Goal: Check status: Check status

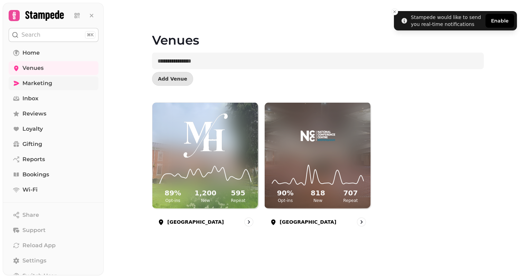
click at [40, 84] on span "Marketing" at bounding box center [37, 83] width 30 height 8
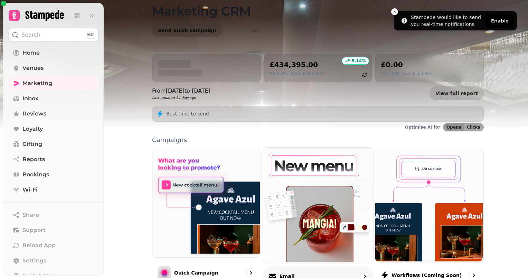
scroll to position [69, 0]
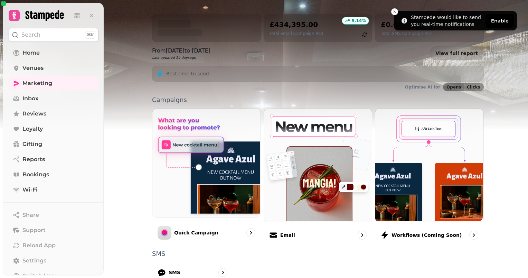
drag, startPoint x: 299, startPoint y: 188, endPoint x: 300, endPoint y: 198, distance: 10.4
click at [300, 188] on img at bounding box center [317, 164] width 108 height 113
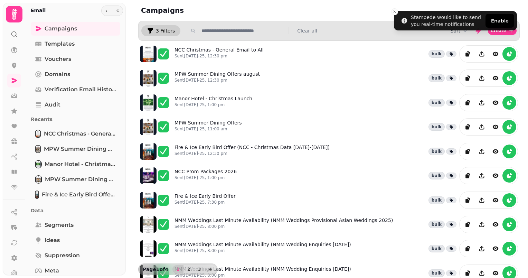
click at [160, 30] on span "3 Filters" at bounding box center [165, 30] width 19 height 5
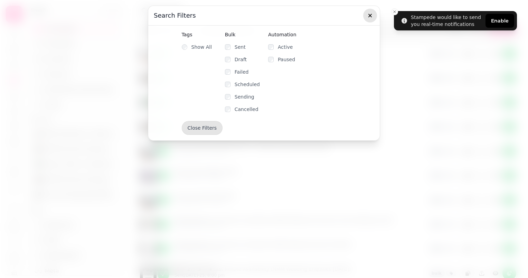
click at [369, 15] on icon "button" at bounding box center [370, 15] width 7 height 7
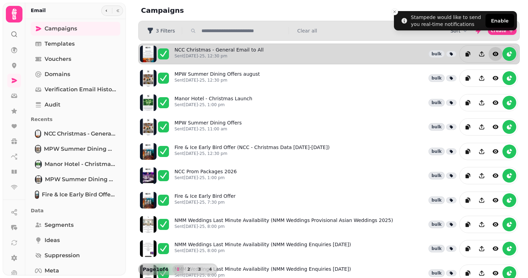
click at [493, 55] on icon "view" at bounding box center [496, 54] width 6 height 4
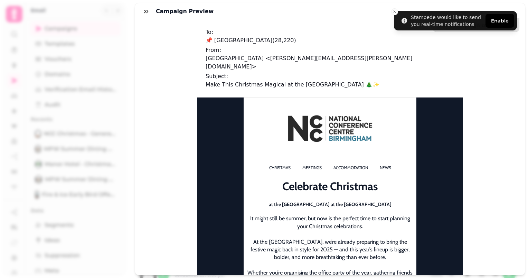
click at [394, 12] on div "Campaign preview" at bounding box center [330, 11] width 390 height 17
drag, startPoint x: 396, startPoint y: 12, endPoint x: 416, endPoint y: 11, distance: 20.0
click at [396, 11] on div "Campaign preview" at bounding box center [330, 11] width 390 height 17
drag, startPoint x: 502, startPoint y: 21, endPoint x: 500, endPoint y: 29, distance: 8.5
click at [503, 21] on button "Save campaign to template" at bounding box center [476, 25] width 87 height 14
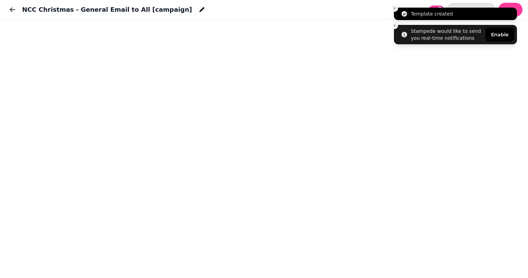
click at [396, 8] on icon "Close toast" at bounding box center [394, 8] width 4 height 4
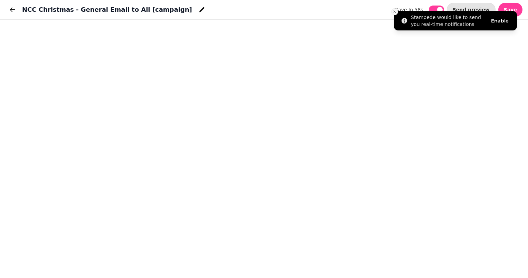
click at [394, 14] on button "Close toast" at bounding box center [394, 11] width 7 height 7
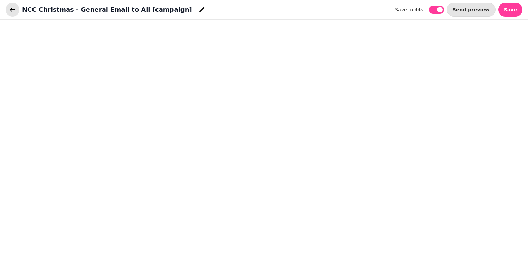
click at [10, 10] on icon "button" at bounding box center [12, 9] width 7 height 7
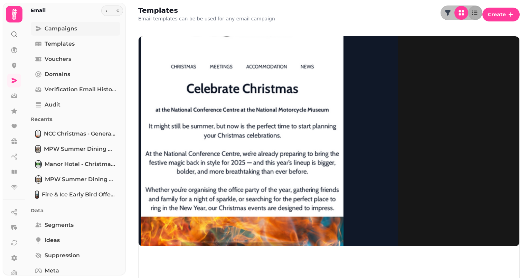
click at [58, 31] on span "Campaigns" at bounding box center [61, 29] width 32 height 8
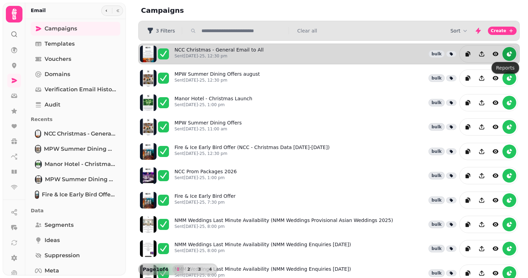
click at [506, 54] on icon "reports" at bounding box center [509, 53] width 7 height 7
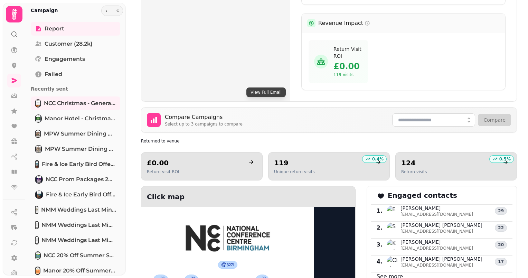
scroll to position [415, 0]
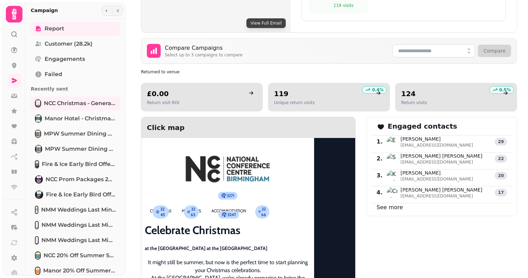
click at [385, 204] on link "See more" at bounding box center [390, 207] width 26 height 7
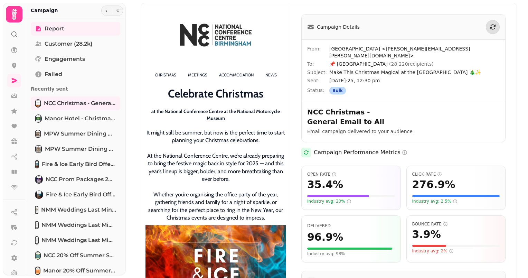
select select "**"
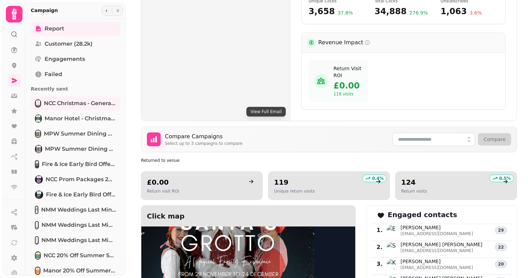
scroll to position [325, 0]
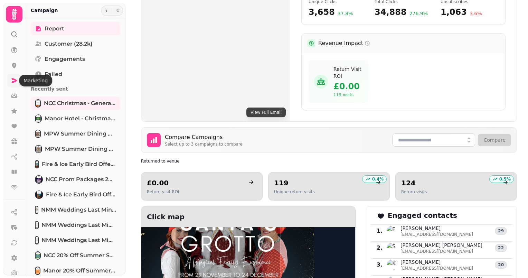
click at [14, 76] on link at bounding box center [14, 81] width 14 height 14
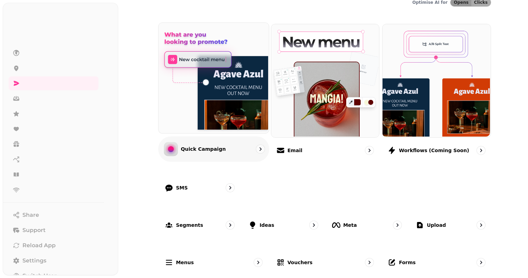
scroll to position [152, 0]
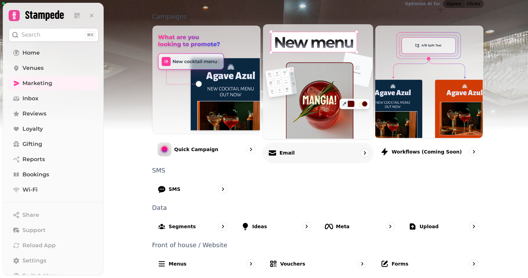
click at [299, 50] on img at bounding box center [317, 80] width 110 height 115
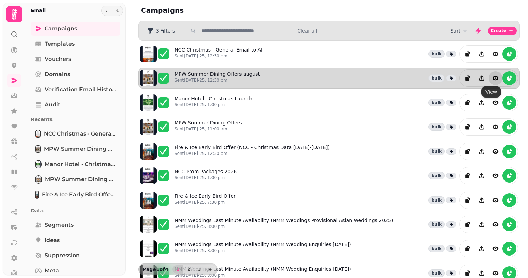
click at [493, 79] on icon "view" at bounding box center [496, 78] width 6 height 4
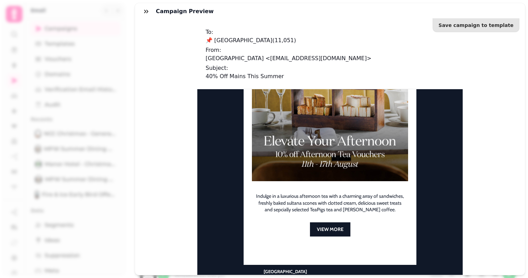
scroll to position [5, 0]
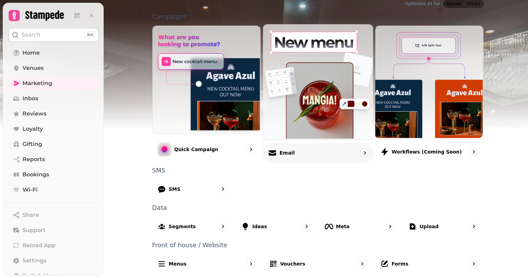
click at [314, 112] on img at bounding box center [317, 80] width 110 height 115
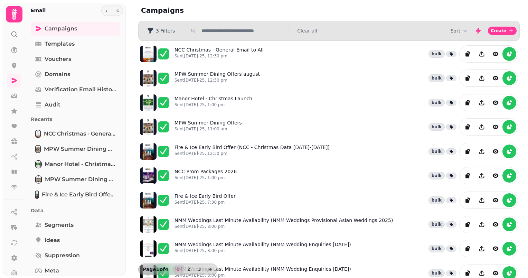
click at [16, 12] on icon at bounding box center [14, 14] width 5 height 11
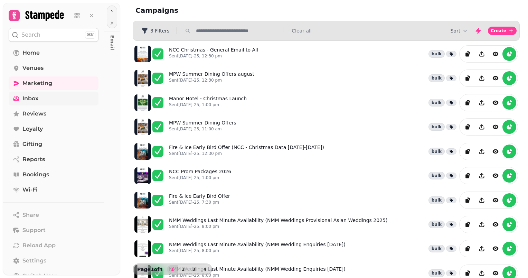
click at [35, 99] on span "Inbox" at bounding box center [30, 98] width 16 height 8
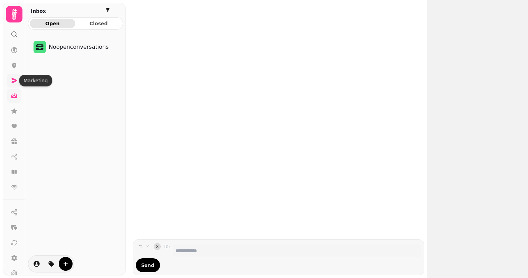
click at [13, 82] on icon at bounding box center [15, 80] width 6 height 5
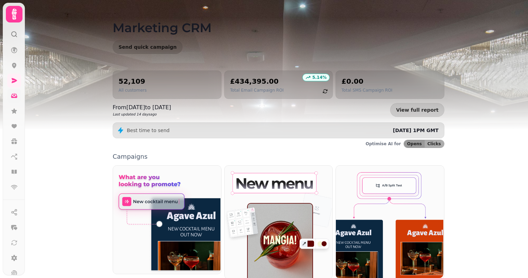
scroll to position [35, 0]
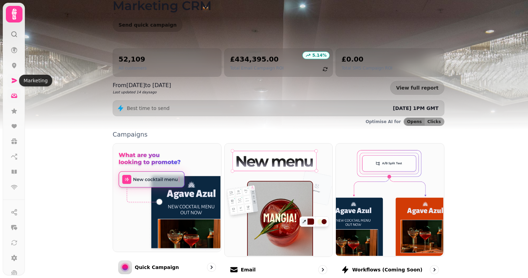
click at [13, 82] on icon at bounding box center [15, 80] width 6 height 5
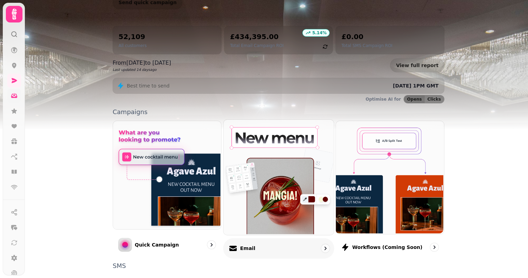
scroll to position [69, 0]
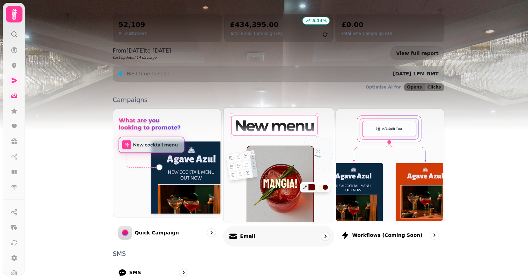
click at [271, 135] on img at bounding box center [277, 164] width 110 height 115
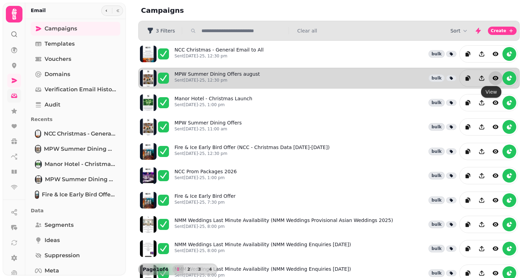
click at [492, 76] on icon "view" at bounding box center [495, 78] width 7 height 7
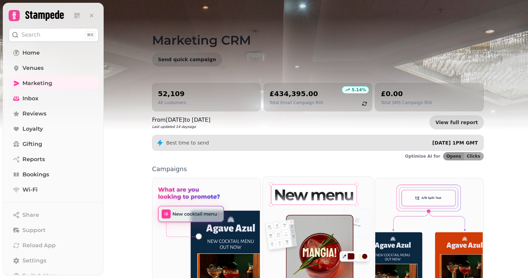
click at [297, 239] on img at bounding box center [317, 233] width 110 height 115
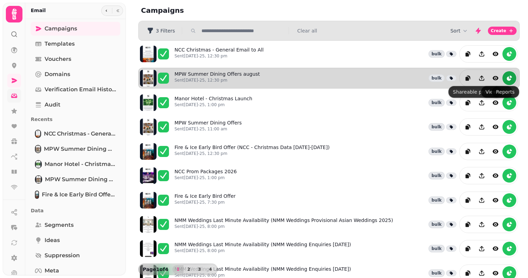
click at [507, 75] on icon "reports" at bounding box center [509, 78] width 7 height 7
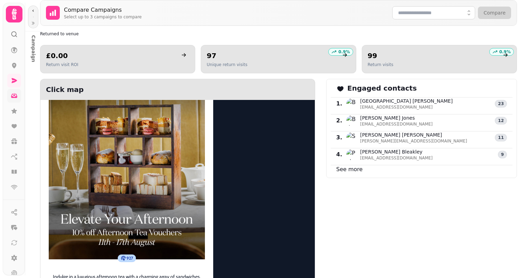
scroll to position [449, 0]
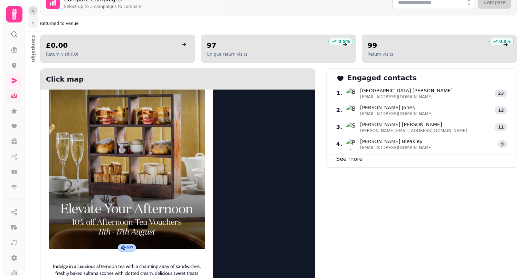
click at [33, 11] on icon "button" at bounding box center [32, 11] width 1 height 2
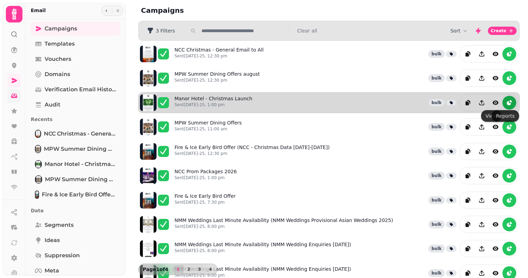
click at [506, 101] on icon "reports" at bounding box center [509, 102] width 7 height 7
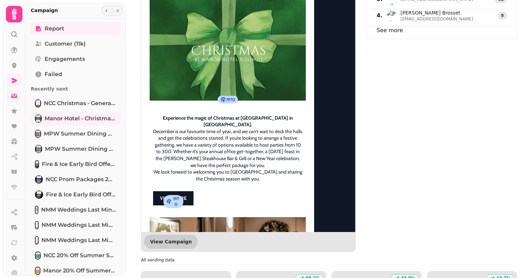
scroll to position [636, 0]
